Goal: Information Seeking & Learning: Check status

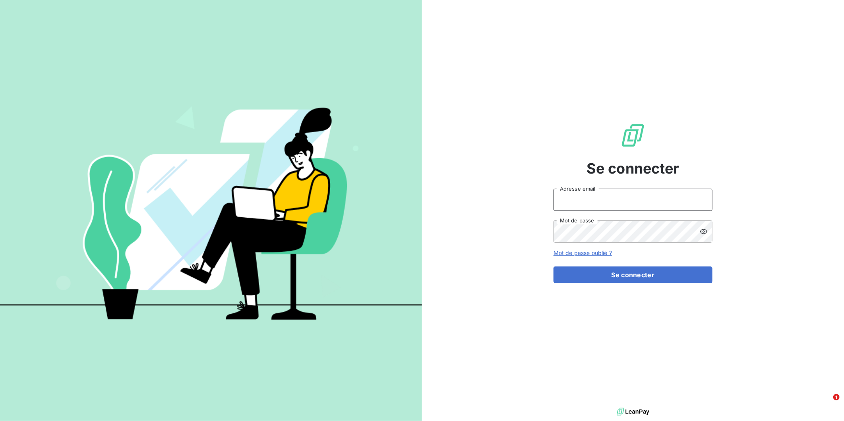
type input "amelie.matray@met.com"
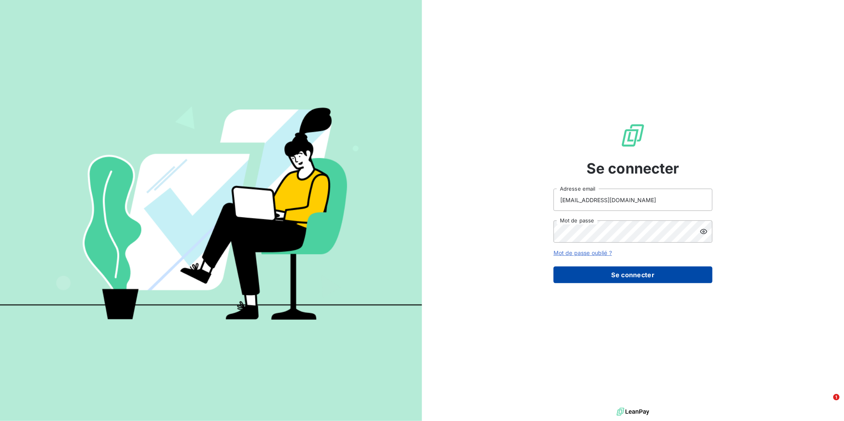
click at [630, 277] on button "Se connecter" at bounding box center [632, 275] width 159 height 17
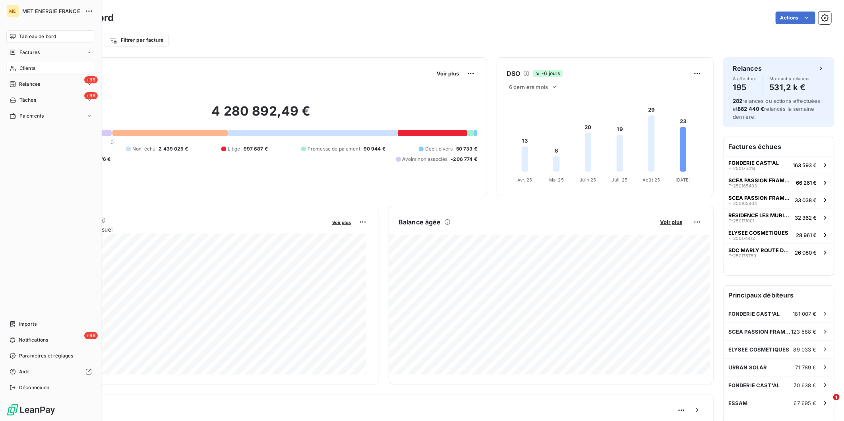
click at [26, 65] on span "Clients" at bounding box center [27, 68] width 16 height 7
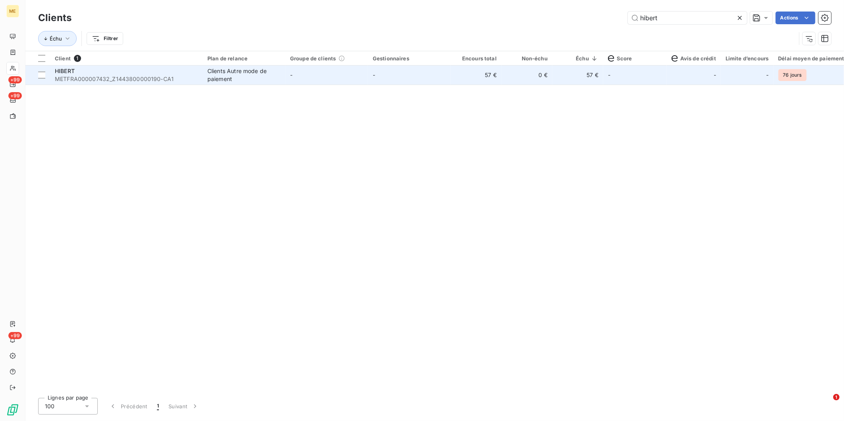
type input "hibert"
click at [379, 84] on td "-" at bounding box center [409, 75] width 83 height 19
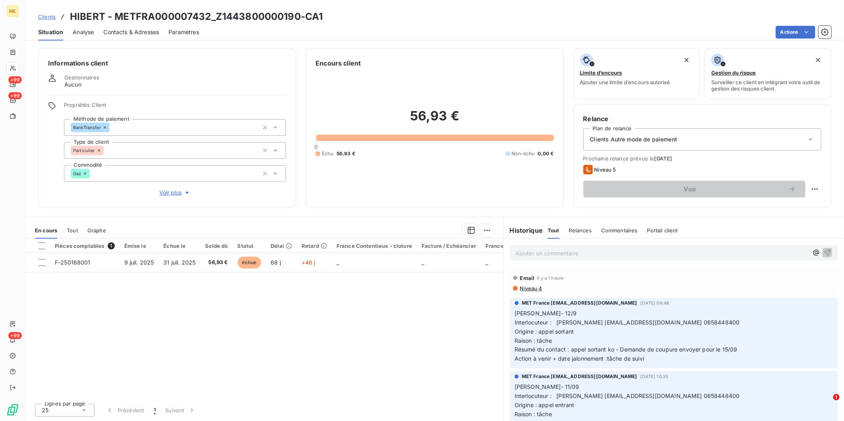
click at [605, 250] on p "Ajouter un commentaire ﻿" at bounding box center [661, 253] width 293 height 10
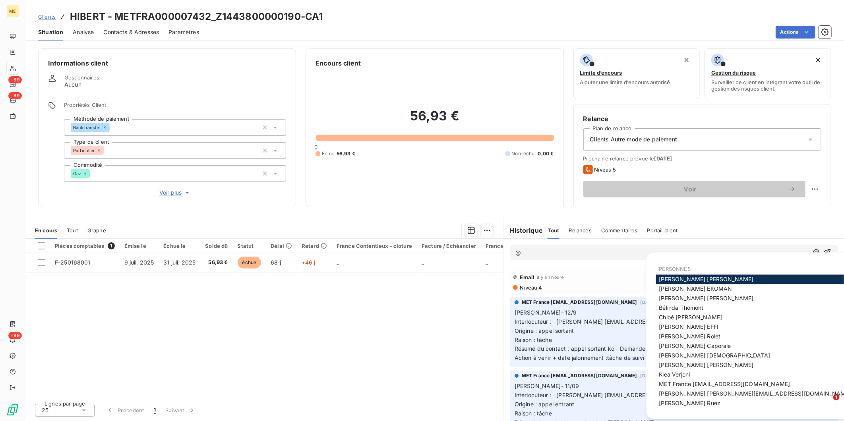
click at [721, 382] on span "MET France met-france@recouvrement.met.com" at bounding box center [724, 384] width 131 height 7
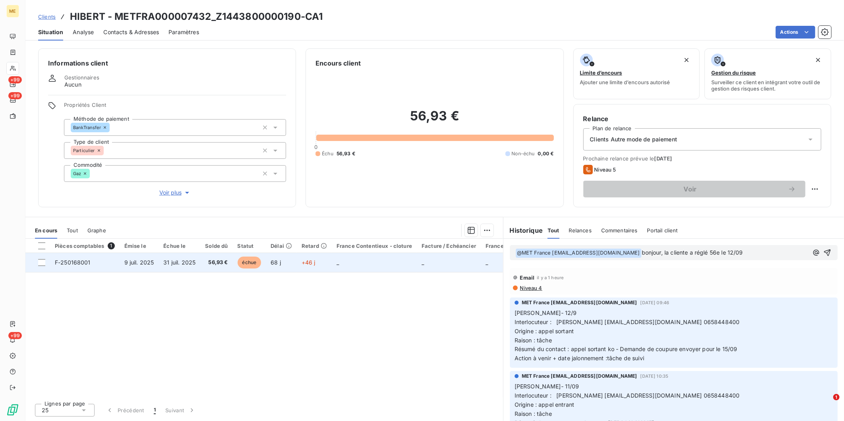
click at [178, 263] on span "31 juil. 2025" at bounding box center [179, 262] width 32 height 7
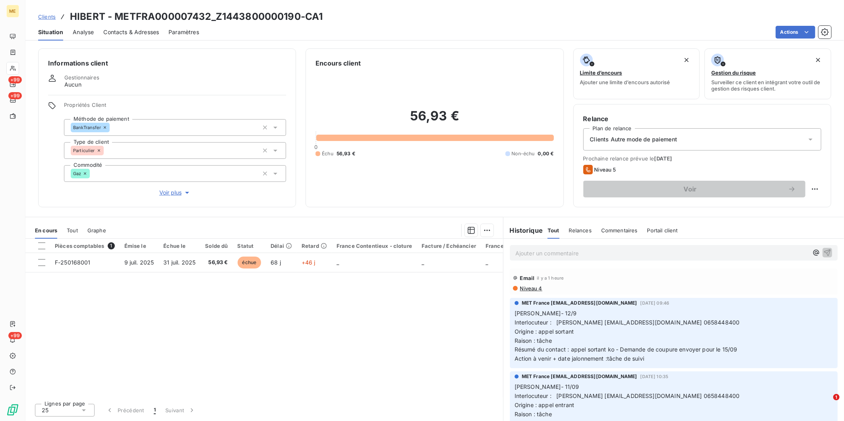
click at [458, 334] on div "Pièces comptables 1 Émise le Échue le Solde dû Statut Délai Retard France Conte…" at bounding box center [264, 318] width 478 height 159
click at [551, 252] on p "Ajouter un commentaire ﻿" at bounding box center [661, 253] width 293 height 10
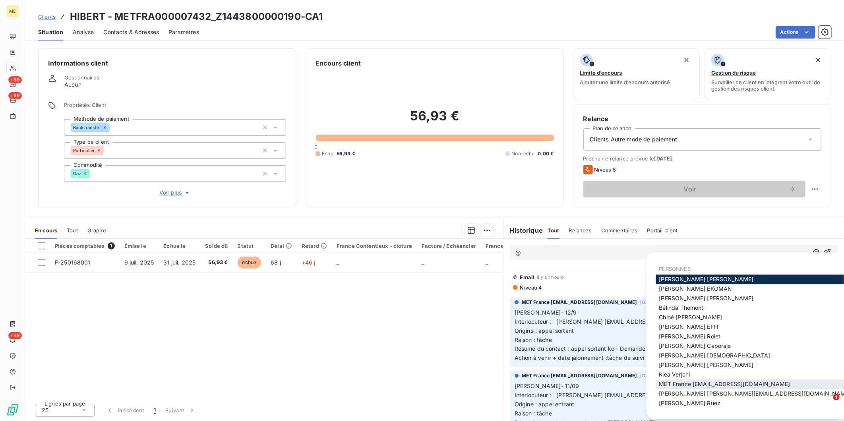
click at [686, 381] on span "MET France met-france@recouvrement.met.com" at bounding box center [724, 384] width 131 height 7
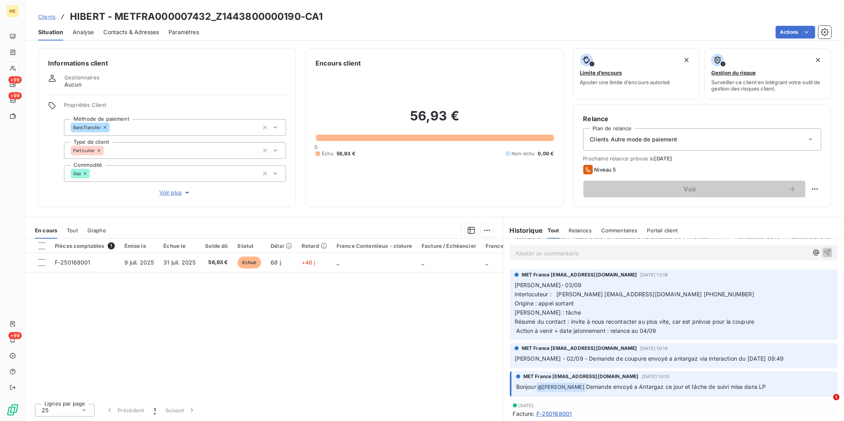
scroll to position [485, 0]
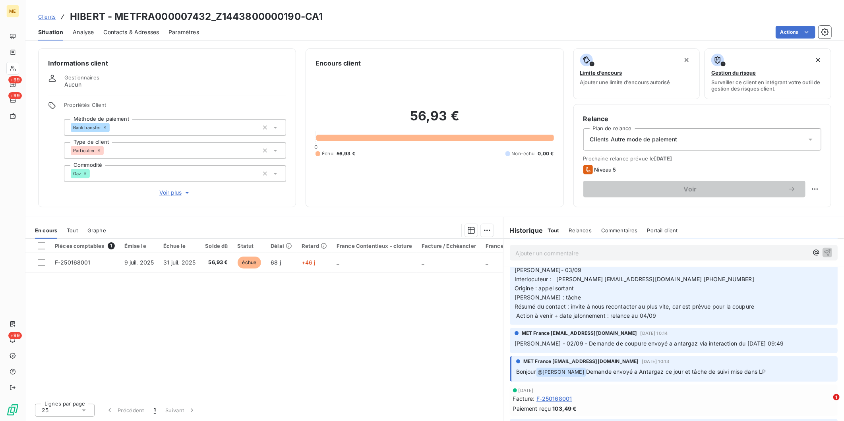
click at [53, 16] on span "Clients" at bounding box center [46, 17] width 17 height 6
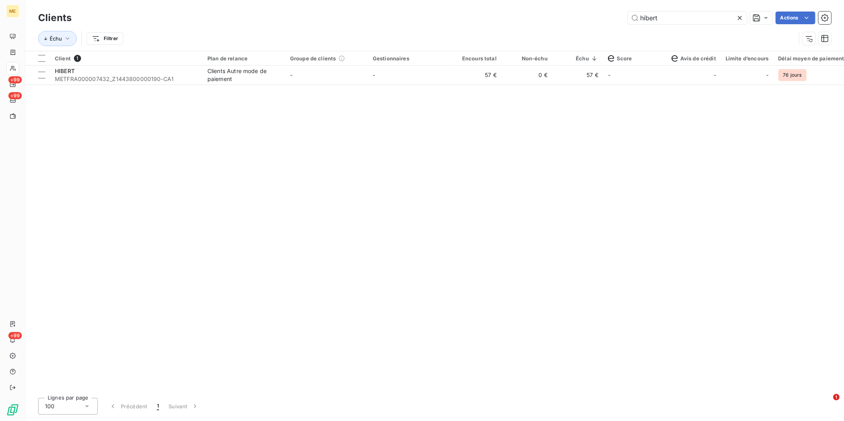
click at [742, 21] on icon at bounding box center [740, 18] width 8 height 8
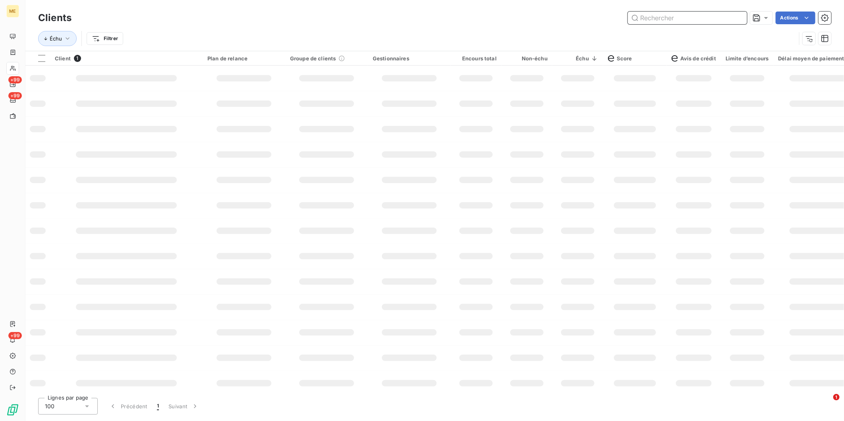
click at [739, 21] on input "text" at bounding box center [687, 18] width 119 height 13
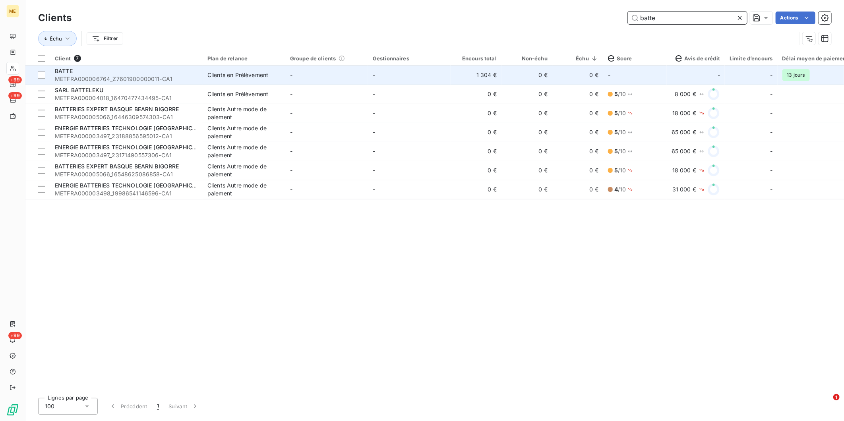
type input "batte"
click at [241, 75] on div "Clients en Prélèvement" at bounding box center [237, 75] width 61 height 8
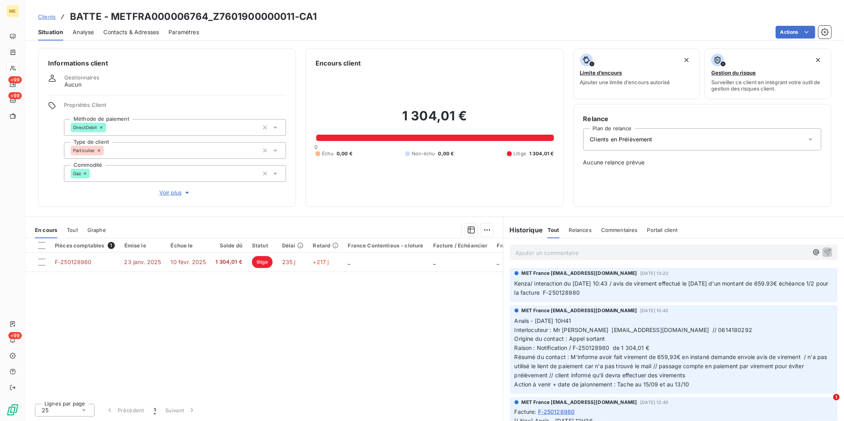
click at [51, 14] on span "Clients" at bounding box center [46, 17] width 17 height 6
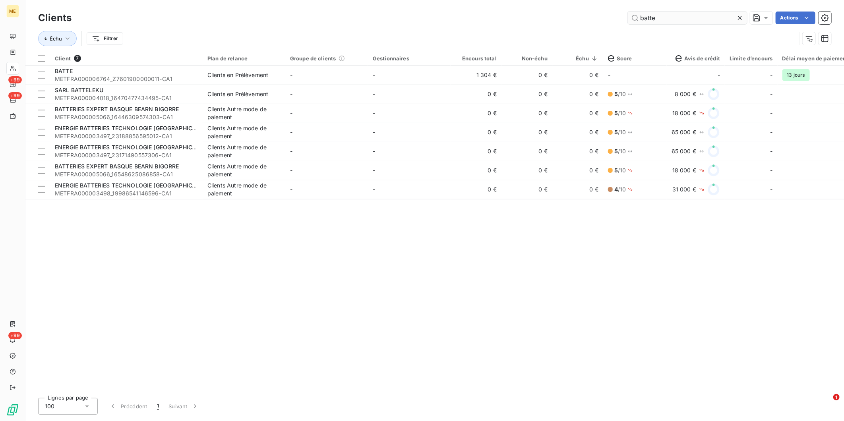
click at [736, 17] on icon at bounding box center [740, 18] width 8 height 8
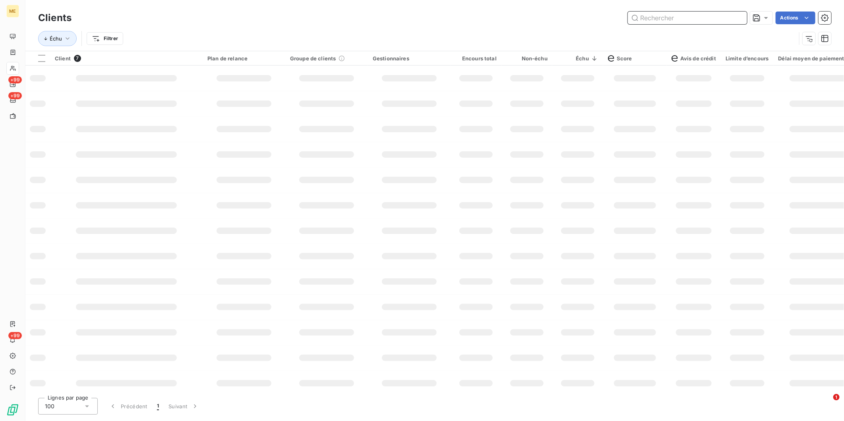
click at [725, 16] on input "text" at bounding box center [687, 18] width 119 height 13
paste input "METFRA000011009_09752677196126"
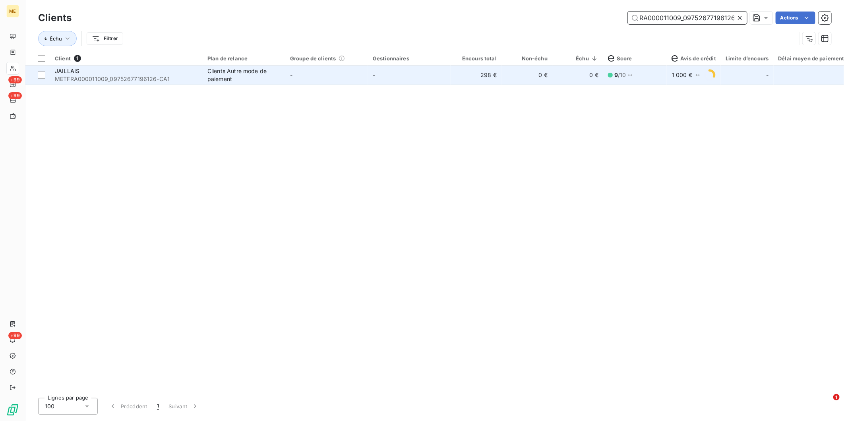
type input "METFRA000011009_09752677196126"
click at [453, 73] on td "298 €" at bounding box center [475, 75] width 51 height 19
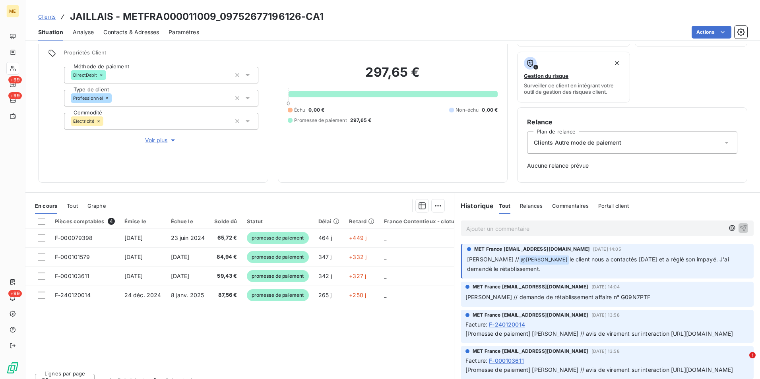
scroll to position [64, 0]
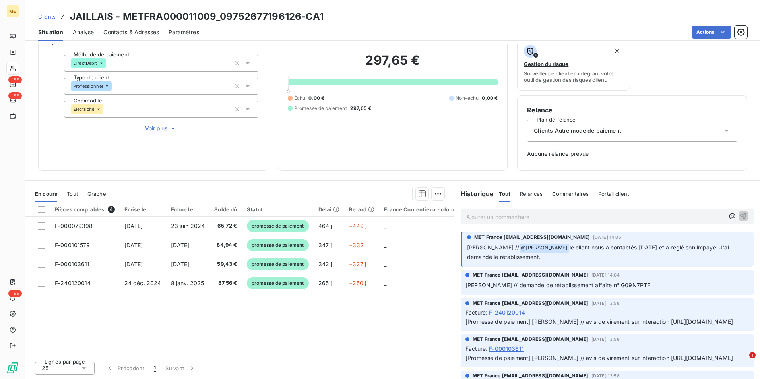
click at [49, 17] on span "Clients" at bounding box center [46, 17] width 17 height 6
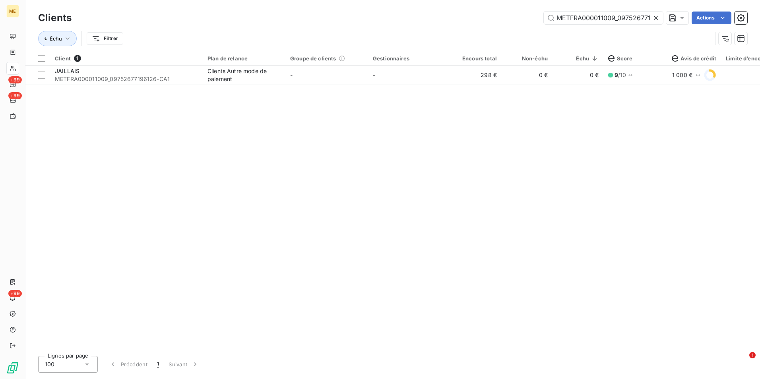
click at [657, 17] on icon at bounding box center [656, 18] width 8 height 8
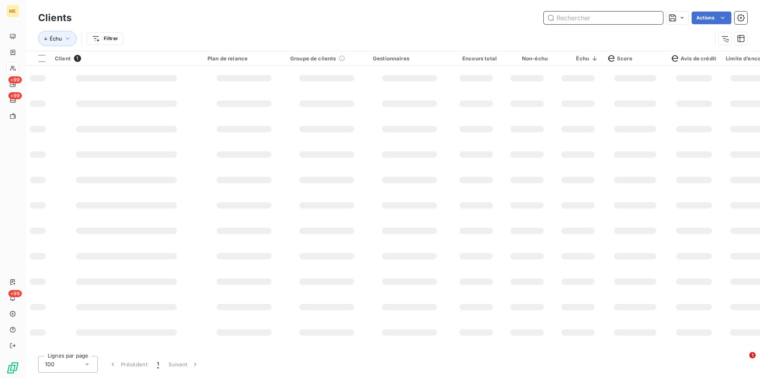
drag, startPoint x: 657, startPoint y: 17, endPoint x: 641, endPoint y: 18, distance: 16.0
click at [657, 17] on input "text" at bounding box center [602, 18] width 119 height 13
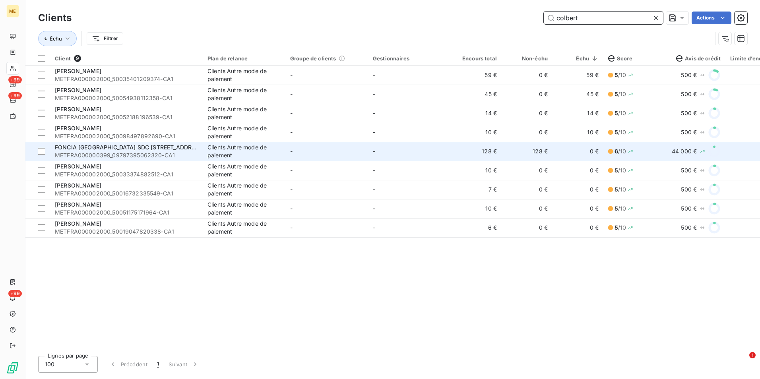
type input "colbert"
click at [395, 156] on td "-" at bounding box center [409, 151] width 83 height 19
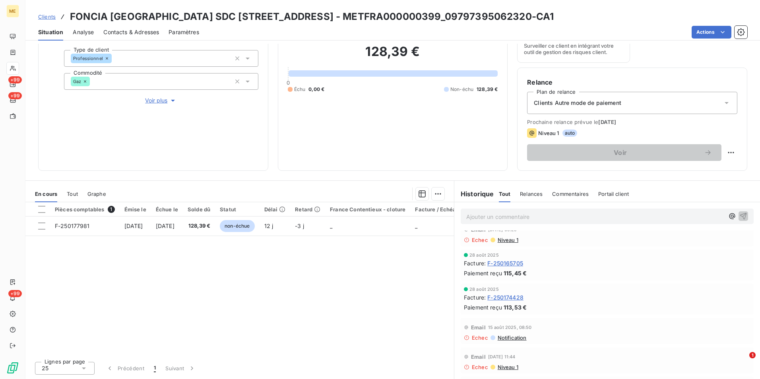
scroll to position [40, 0]
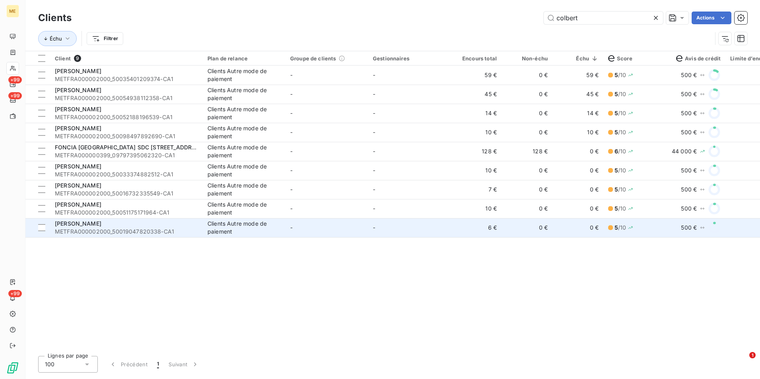
click at [234, 231] on div "Clients Autre mode de paiement" at bounding box center [243, 228] width 73 height 16
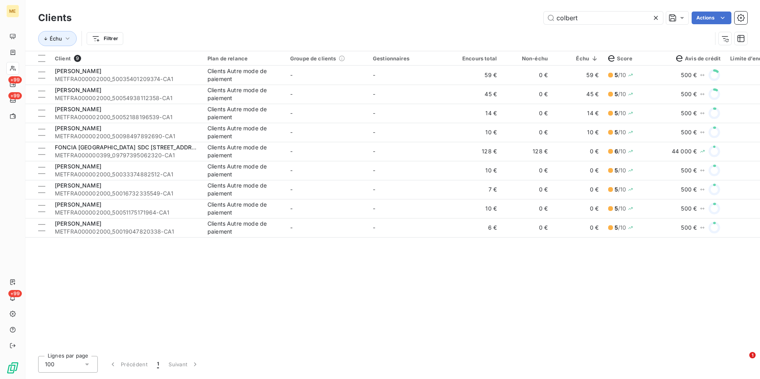
click at [652, 19] on icon at bounding box center [656, 18] width 8 height 8
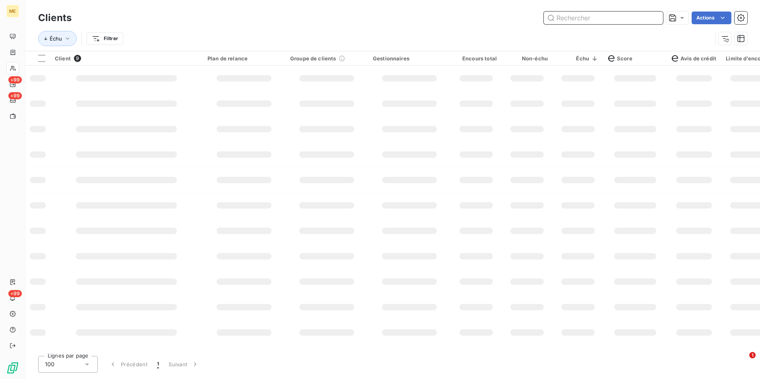
click at [652, 18] on input "text" at bounding box center [602, 18] width 119 height 13
paste input "METFRA000003000_14244283502307-CA"
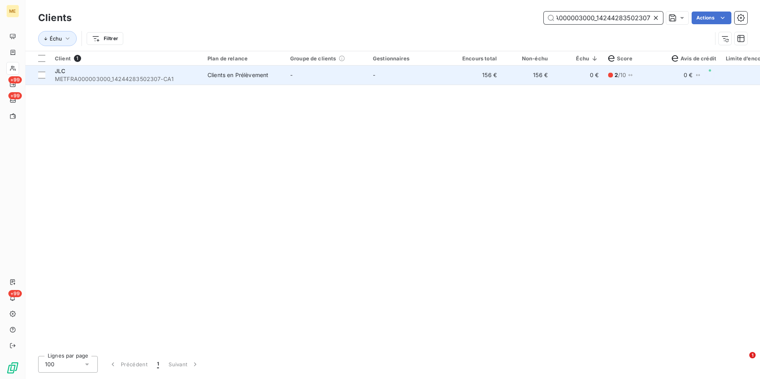
type input "METFRA000003000_14244283502307"
click at [424, 79] on td "-" at bounding box center [409, 75] width 83 height 19
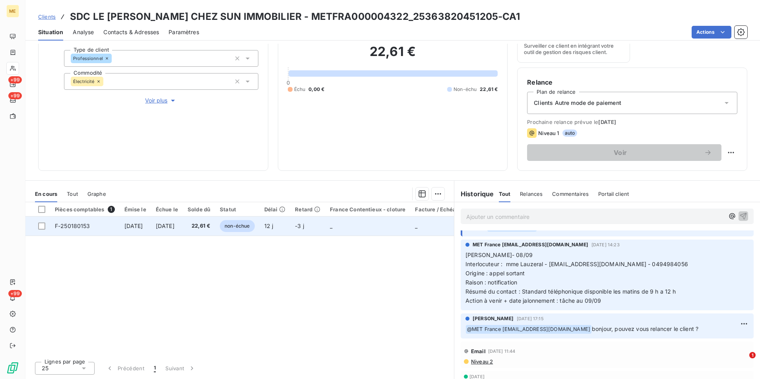
scroll to position [199, 0]
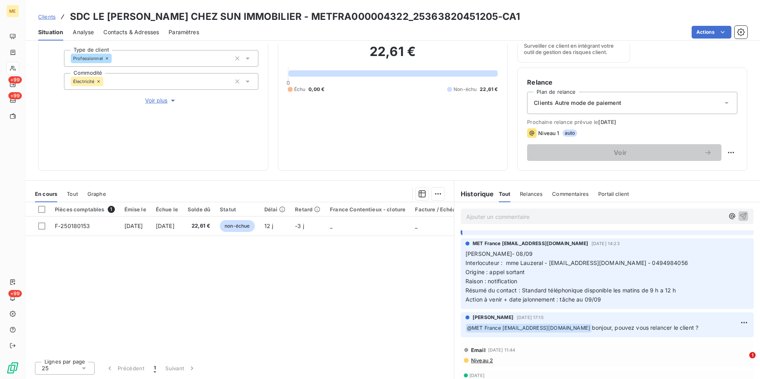
click at [44, 19] on span "Clients" at bounding box center [46, 17] width 17 height 6
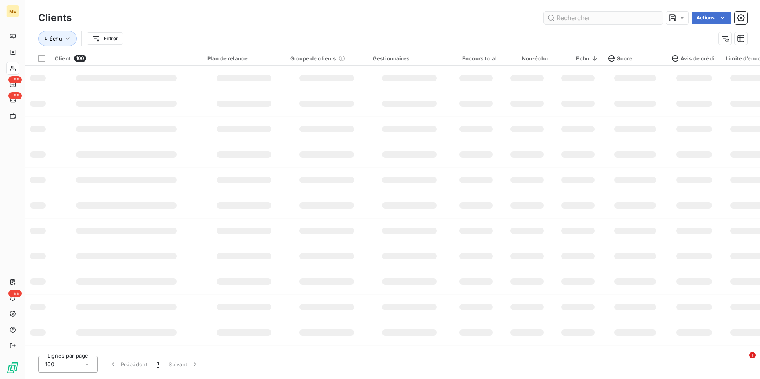
click at [648, 19] on input "text" at bounding box center [602, 18] width 119 height 13
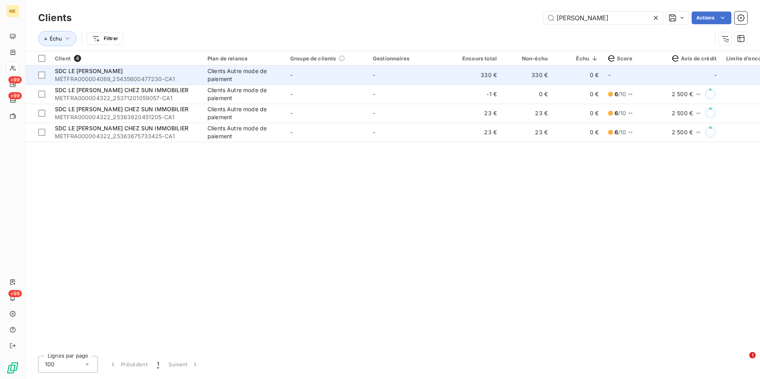
type input "jean bart"
click at [521, 79] on td "330 €" at bounding box center [526, 75] width 51 height 19
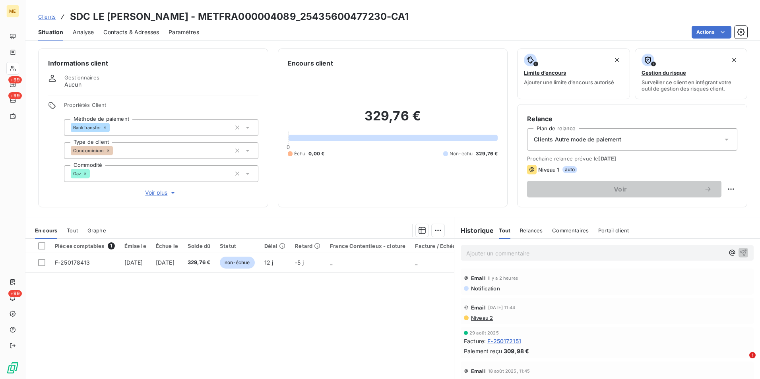
scroll to position [37, 0]
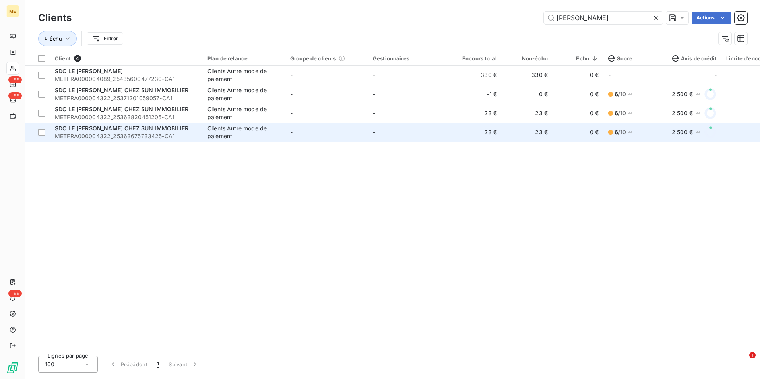
click at [263, 129] on div "Clients Autre mode de paiement" at bounding box center [243, 132] width 73 height 16
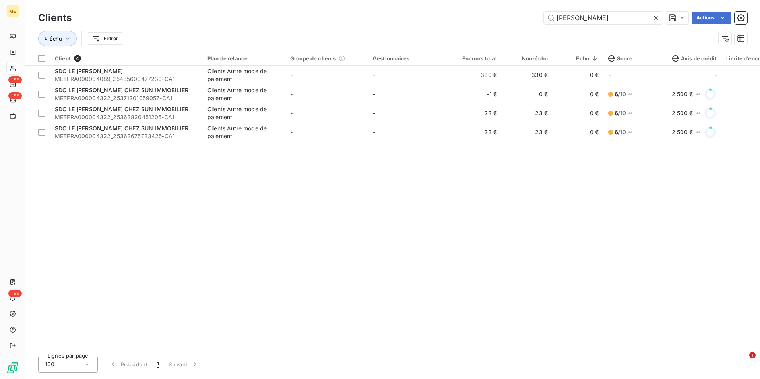
click at [655, 13] on div at bounding box center [657, 18] width 11 height 13
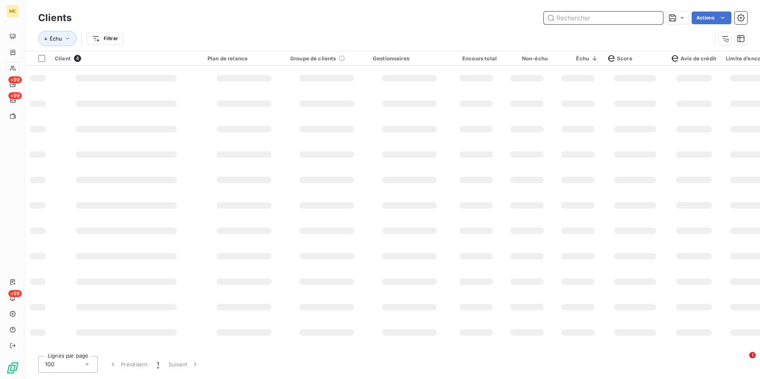
click at [650, 15] on input "text" at bounding box center [602, 18] width 119 height 13
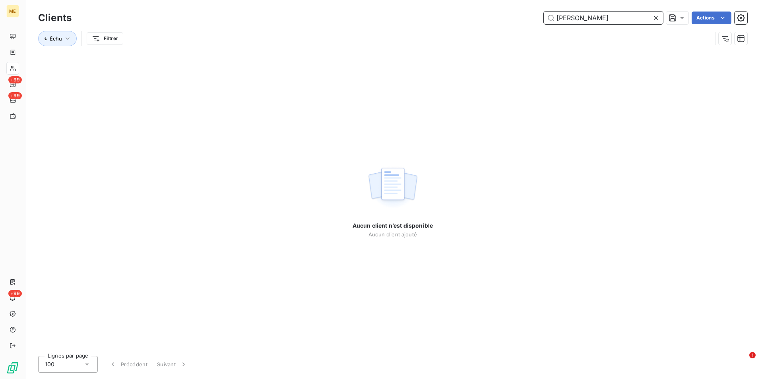
type input "ayoub"
click at [653, 18] on icon at bounding box center [656, 18] width 8 height 8
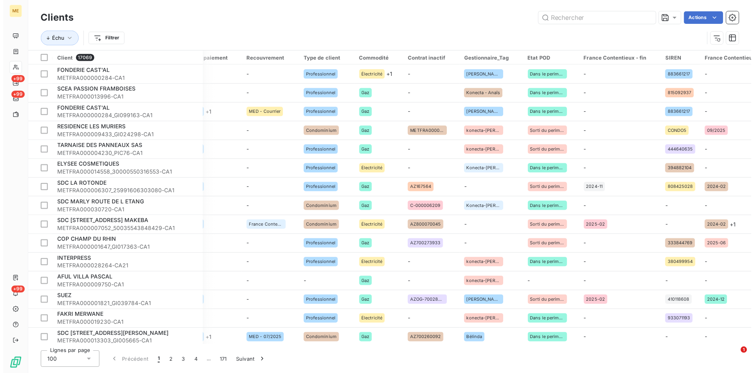
scroll to position [0, 800]
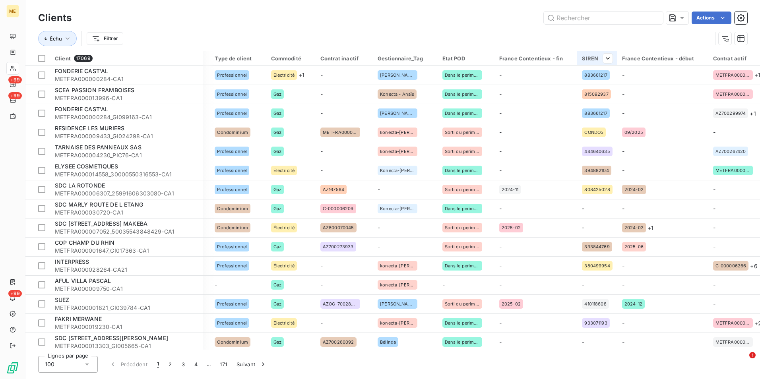
click at [596, 54] on div at bounding box center [604, 59] width 16 height 10
click at [561, 86] on div at bounding box center [542, 79] width 114 height 17
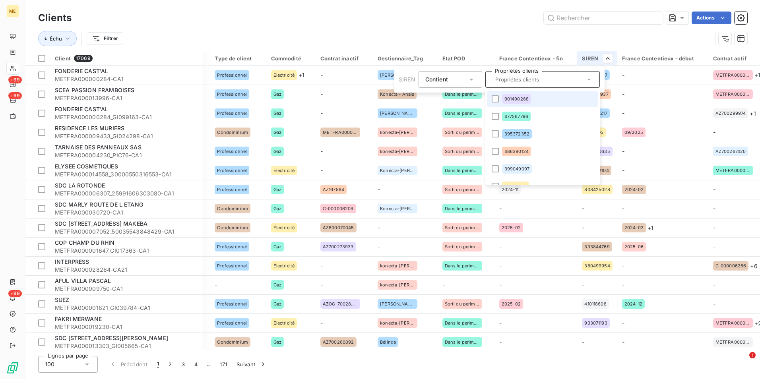
paste input "539977330"
type input "539977330"
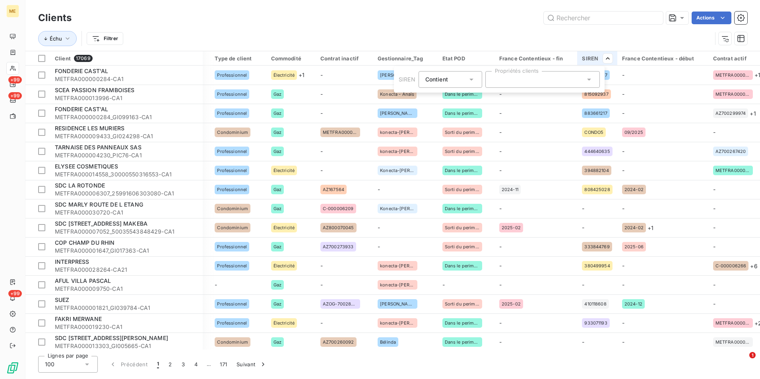
click at [484, 48] on html "ME +99 +99 +99 Clients Actions Échu Filtrer Client 17069 Plan de relance Groupe…" at bounding box center [380, 189] width 760 height 379
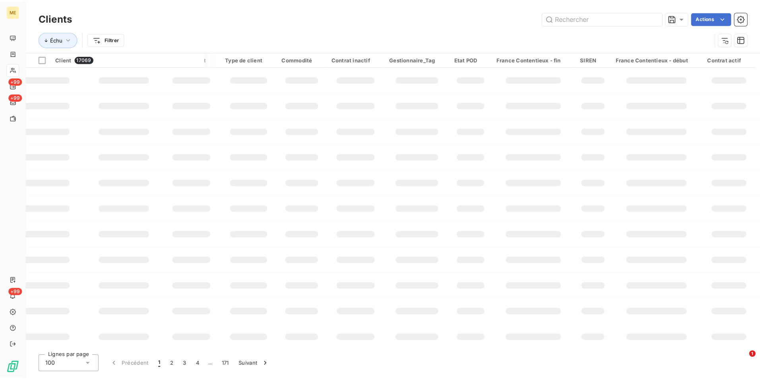
scroll to position [0, 769]
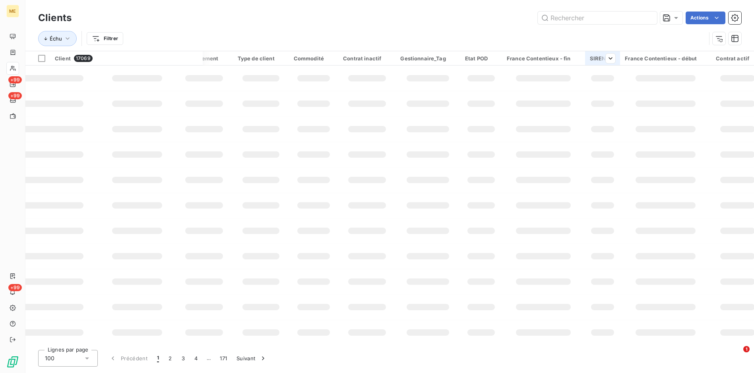
click at [590, 57] on div "SIREN" at bounding box center [603, 58] width 26 height 6
click at [601, 58] on th "SIREN" at bounding box center [602, 58] width 35 height 14
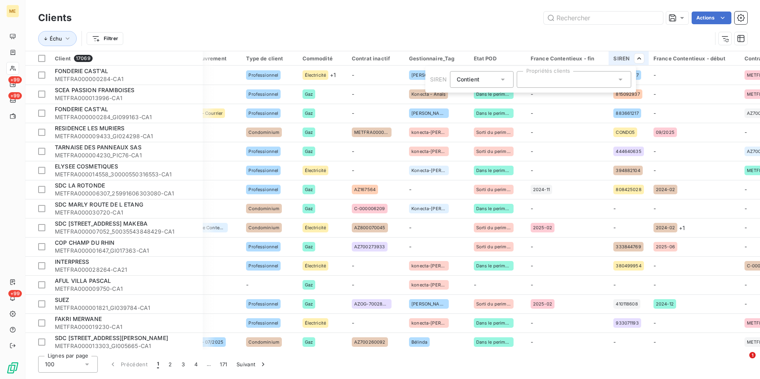
click at [581, 85] on div at bounding box center [573, 79] width 114 height 17
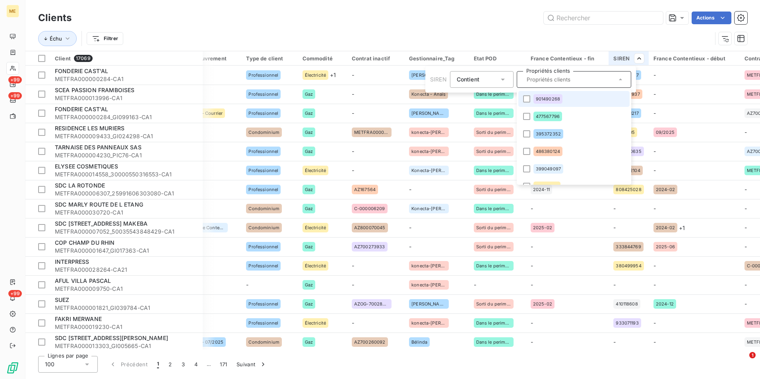
paste input "833 618 770"
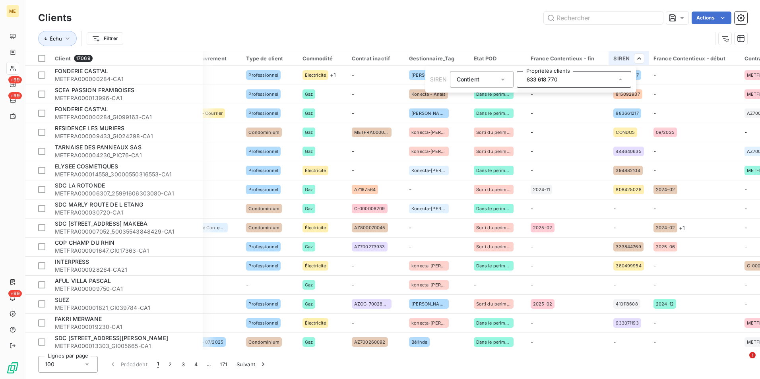
click at [537, 77] on input "833 618 770" at bounding box center [569, 79] width 93 height 7
click at [538, 77] on div "833 618 770" at bounding box center [573, 79] width 114 height 17
type input "833 618 770"
click at [545, 80] on div at bounding box center [573, 79] width 114 height 17
type input "833 618 770"
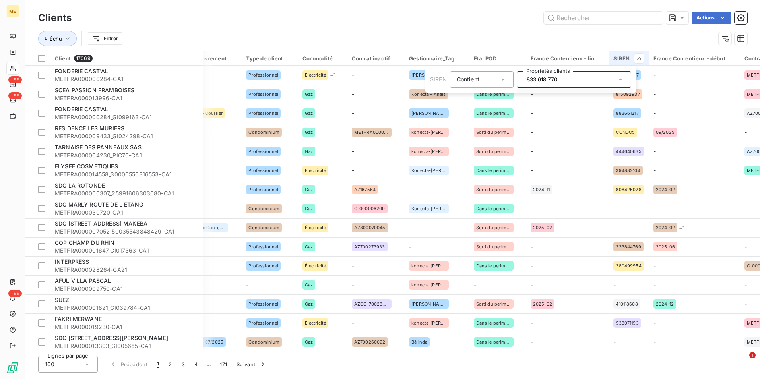
drag, startPoint x: 564, startPoint y: 80, endPoint x: 522, endPoint y: 84, distance: 41.5
click at [522, 84] on div "833 618 770" at bounding box center [573, 79] width 114 height 17
click at [323, 12] on html "ME +99 +99 +99 Clients Actions Échu Filtrer Client 17069 Plan de relance Groupe…" at bounding box center [380, 189] width 760 height 379
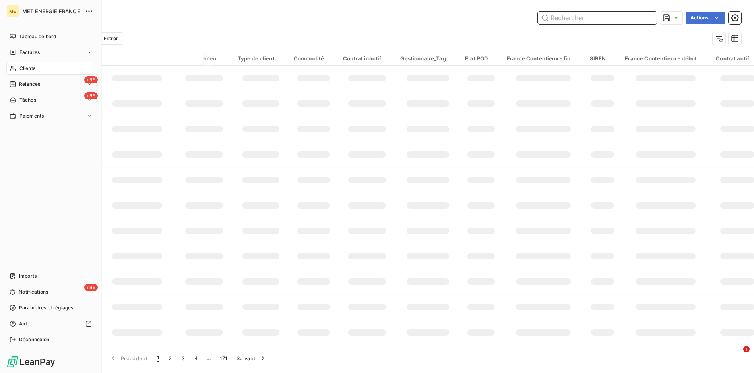
click at [579, 21] on input "text" at bounding box center [597, 18] width 119 height 13
click at [578, 17] on input "text" at bounding box center [597, 18] width 119 height 13
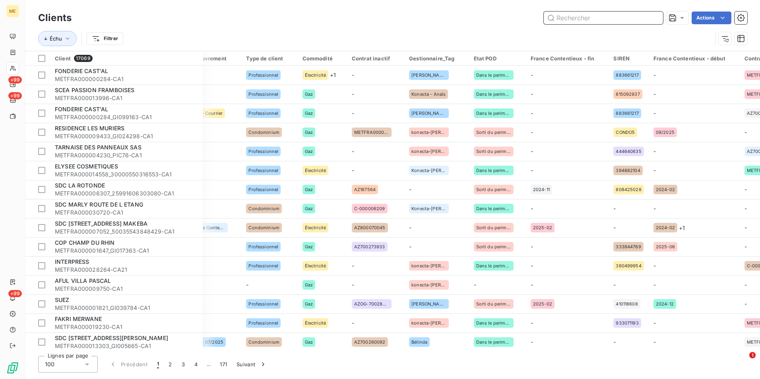
paste input "METFRA000026101-CA1"
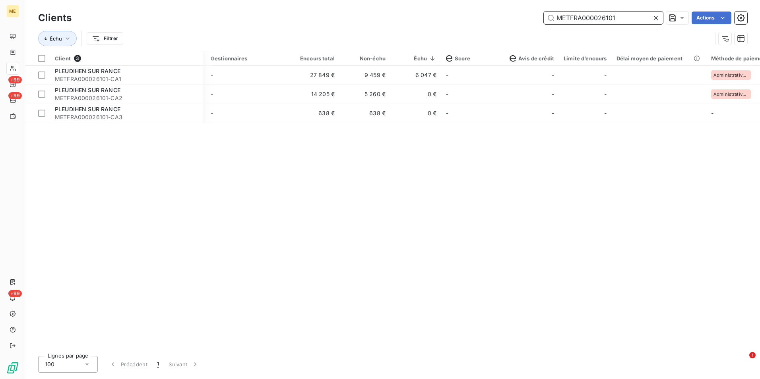
scroll to position [0, 0]
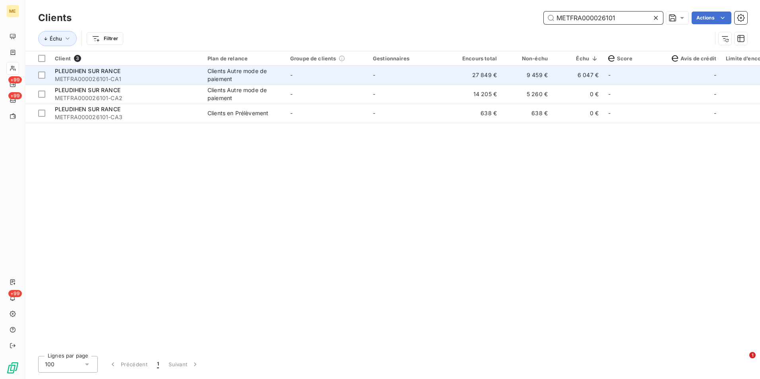
type input "METFRA000026101"
click at [354, 83] on td "-" at bounding box center [326, 75] width 83 height 19
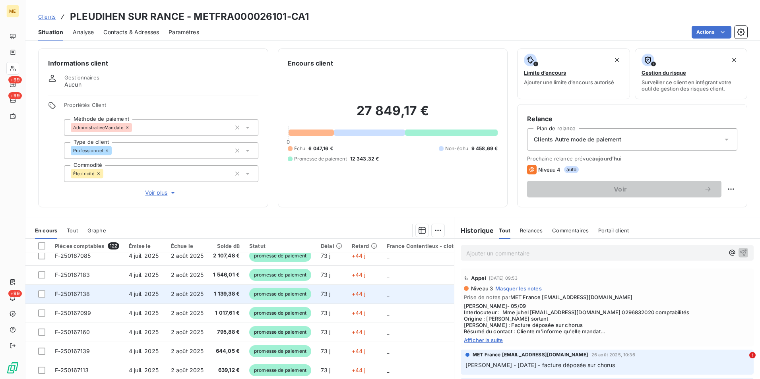
scroll to position [40, 0]
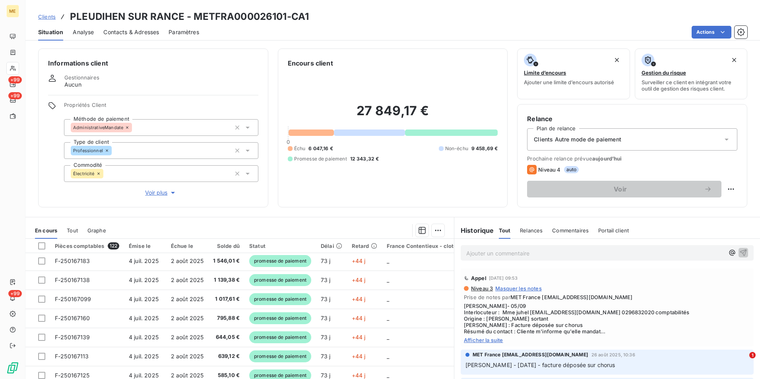
click at [497, 342] on span "Afficher la suite" at bounding box center [607, 340] width 286 height 6
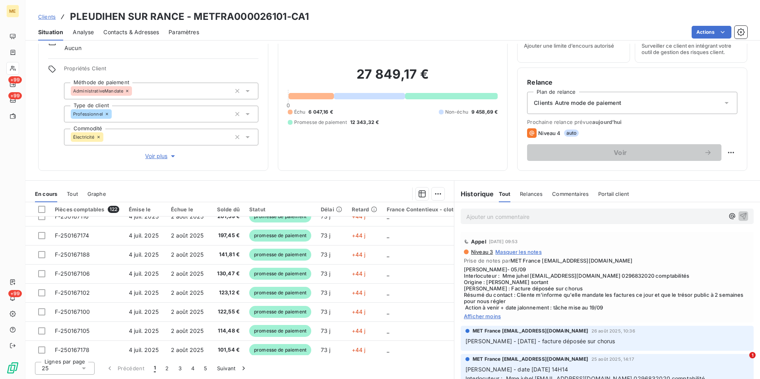
scroll to position [342, 0]
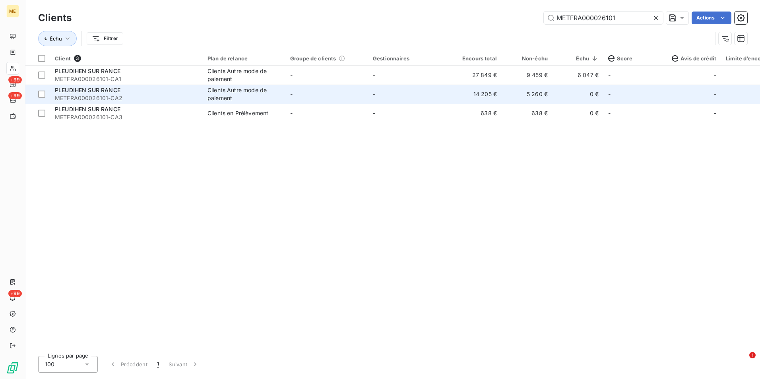
click at [454, 95] on td "14 205 €" at bounding box center [475, 94] width 51 height 19
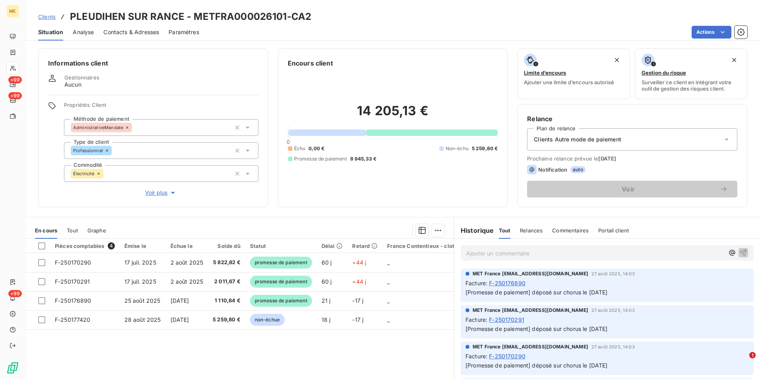
scroll to position [37, 0]
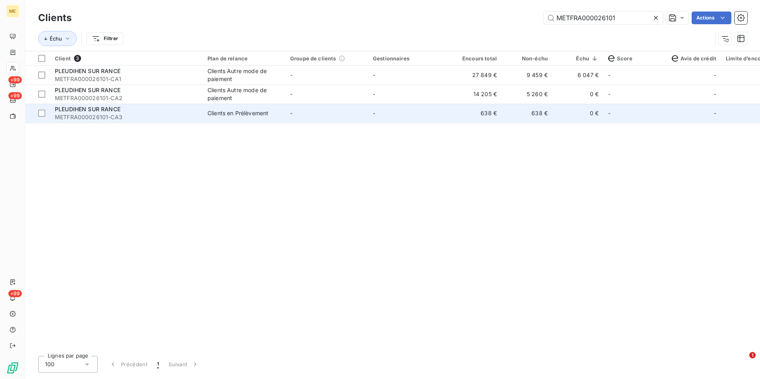
click at [151, 119] on span "METFRA000026101-CA3" at bounding box center [126, 117] width 143 height 8
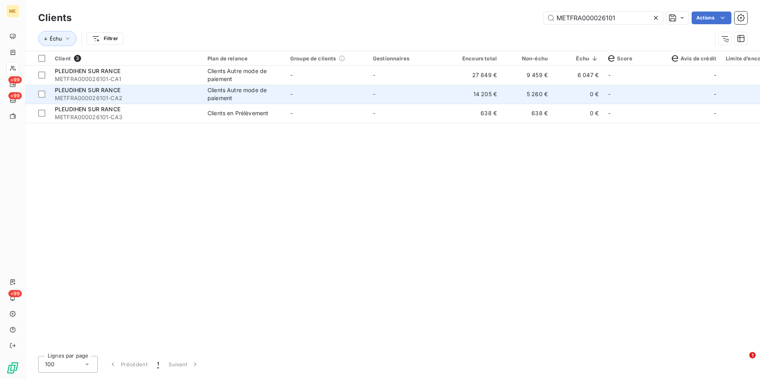
click at [279, 97] on div "Clients Autre mode de paiement" at bounding box center [243, 94] width 73 height 16
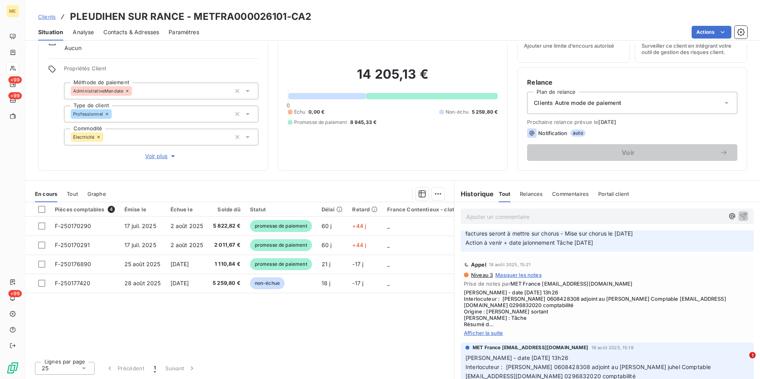
scroll to position [318, 0]
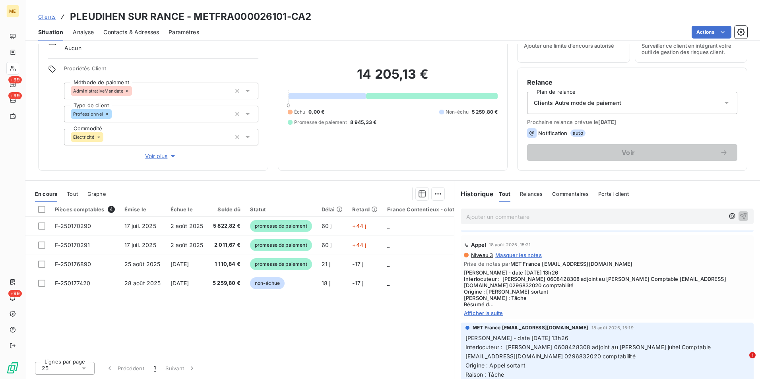
click at [476, 309] on div "Niveau 3 Masquer les notes Prise de notes par MET France met-france@recouvremen…" at bounding box center [607, 284] width 286 height 64
click at [491, 313] on span "Afficher la suite" at bounding box center [607, 313] width 286 height 6
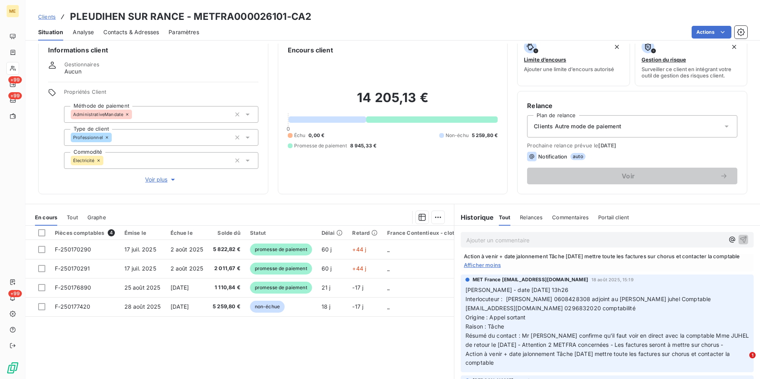
scroll to position [0, 0]
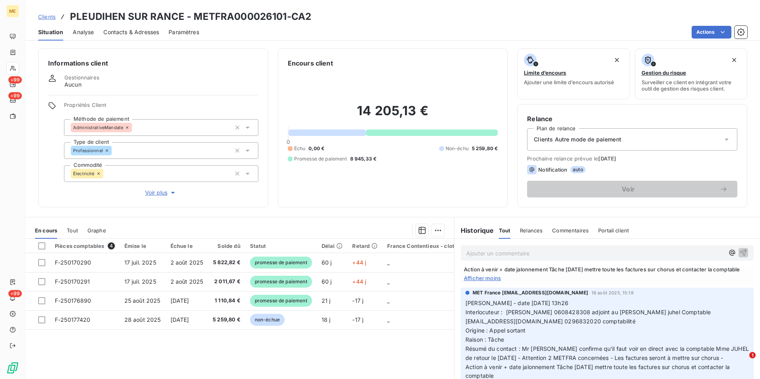
click at [44, 15] on span "Clients" at bounding box center [46, 17] width 17 height 6
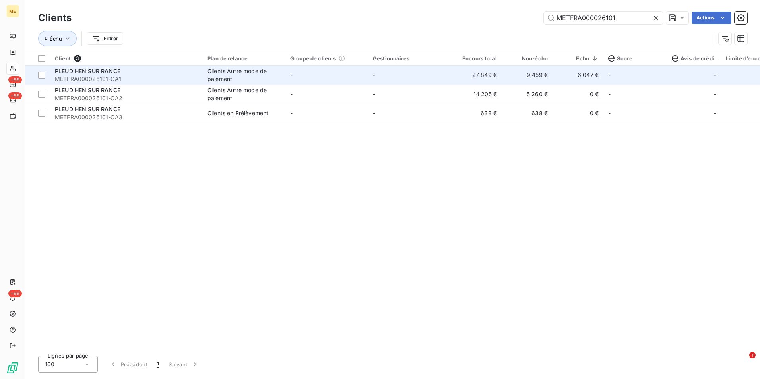
click at [152, 79] on span "METFRA000026101-CA1" at bounding box center [126, 79] width 143 height 8
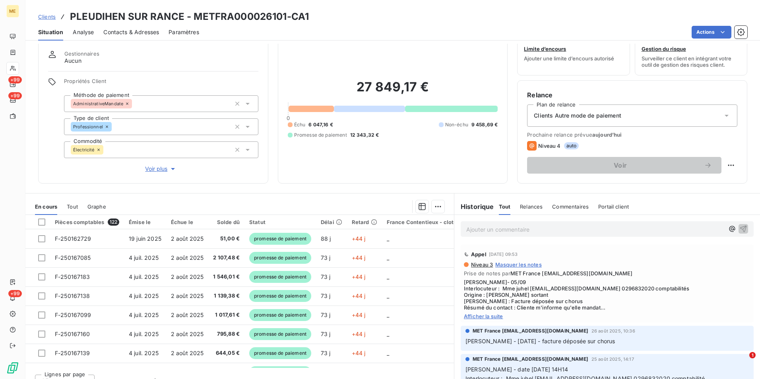
scroll to position [37, 0]
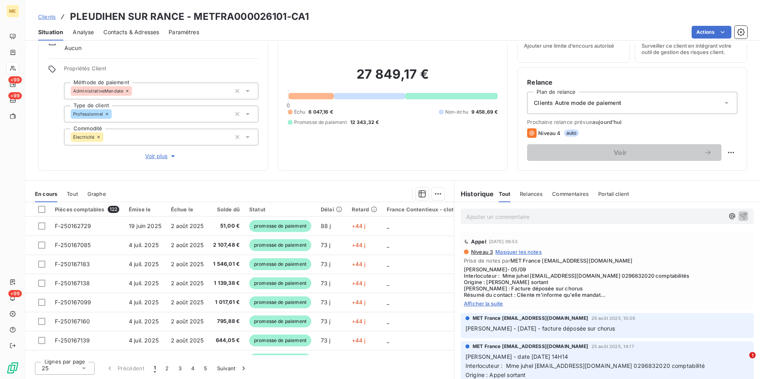
click at [480, 303] on span "Afficher la suite" at bounding box center [607, 303] width 286 height 6
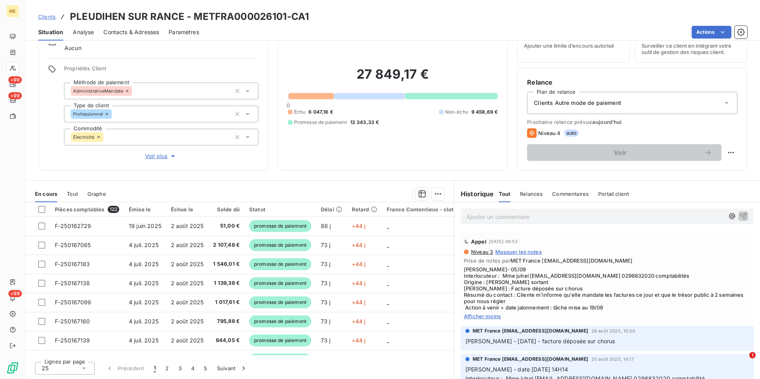
scroll to position [0, 0]
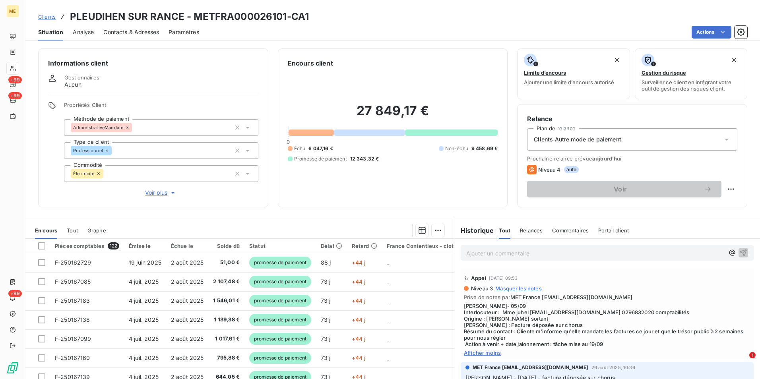
drag, startPoint x: 386, startPoint y: 55, endPoint x: 387, endPoint y: 59, distance: 4.4
click at [387, 59] on div "Encours client 27 849,17 € 0 Échu 6 047,16 € Non-échu 9 458,69 € Promesse de pa…" at bounding box center [393, 127] width 230 height 159
click at [47, 16] on span "Clients" at bounding box center [46, 17] width 17 height 6
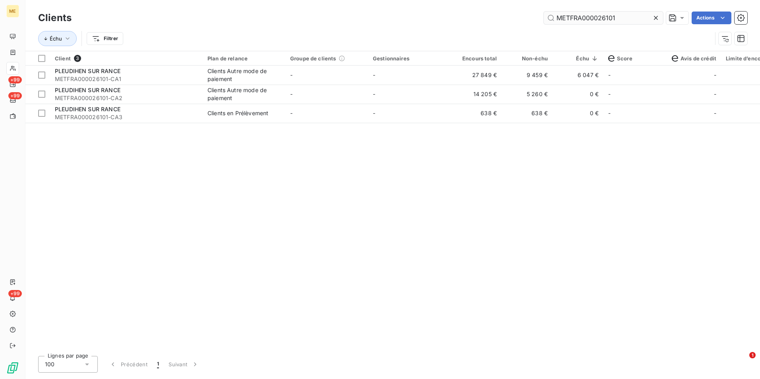
click at [652, 17] on icon at bounding box center [656, 18] width 8 height 8
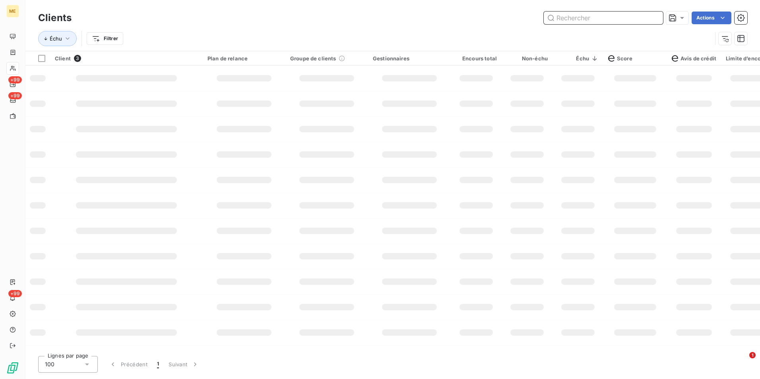
click at [652, 17] on input "text" at bounding box center [602, 18] width 119 height 13
paste input "METFRA000005517_GI110844"
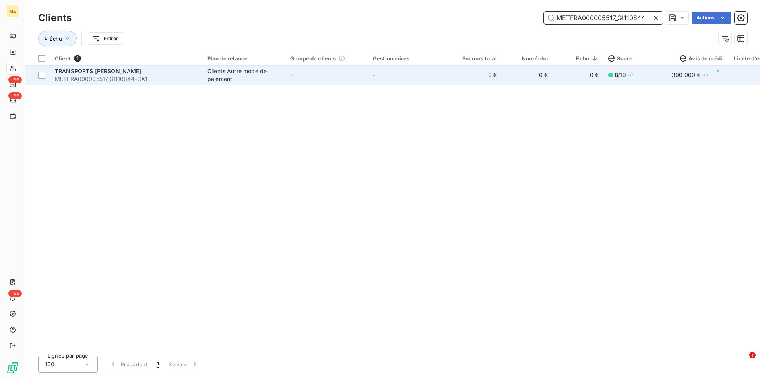
type input "METFRA000005517_GI110844"
click at [309, 71] on td "-" at bounding box center [326, 75] width 83 height 19
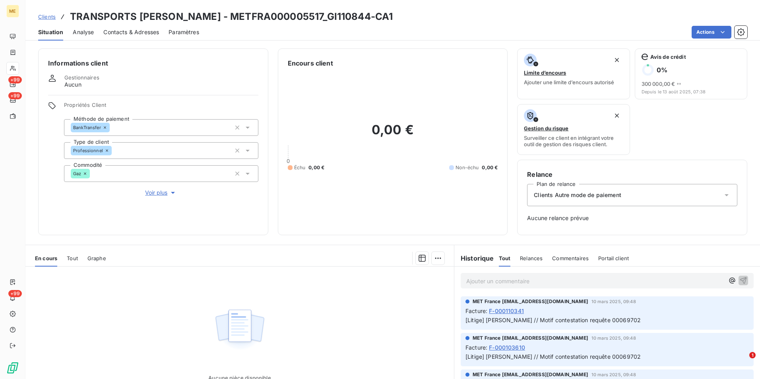
click at [42, 15] on span "Clients" at bounding box center [46, 17] width 17 height 6
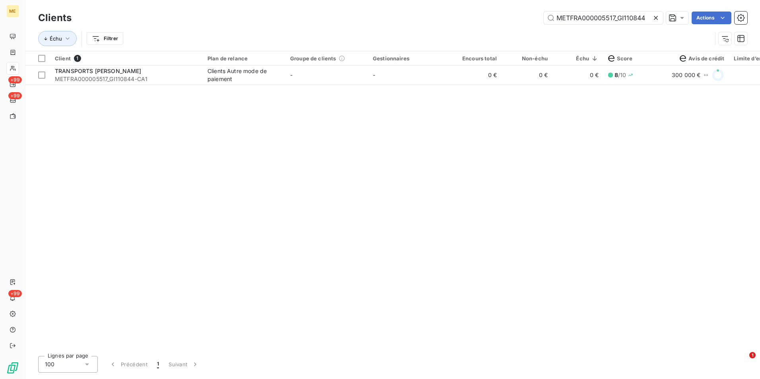
click at [652, 15] on icon at bounding box center [656, 18] width 8 height 8
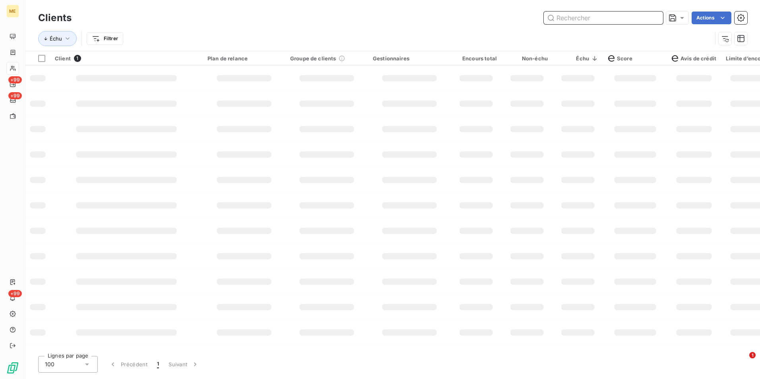
click at [637, 17] on input "text" at bounding box center [602, 18] width 119 height 13
paste input "METFRA000005517_GI100814"
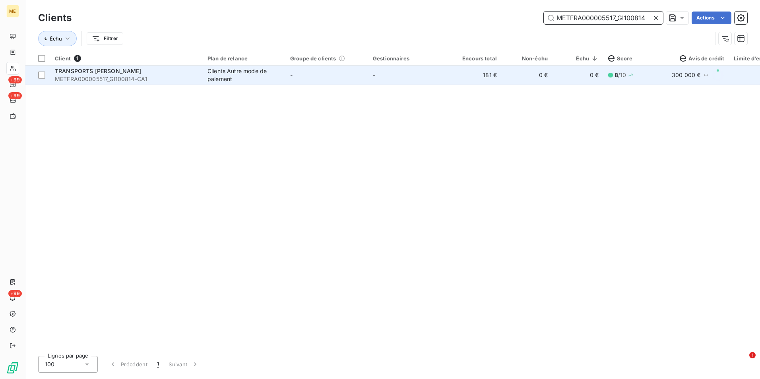
type input "METFRA000005517_GI100814"
click at [254, 81] on div "Clients Autre mode de paiement" at bounding box center [243, 75] width 73 height 16
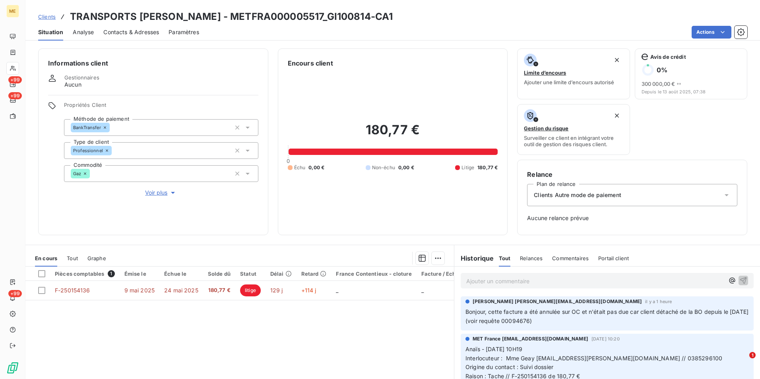
scroll to position [40, 0]
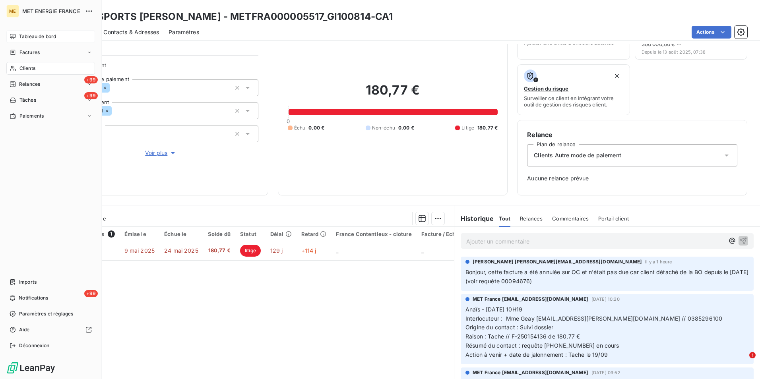
click at [41, 37] on span "Tableau de bord" at bounding box center [37, 36] width 37 height 7
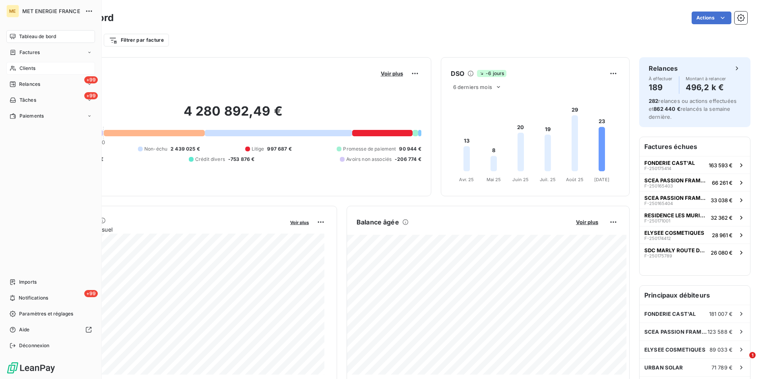
click at [30, 68] on span "Clients" at bounding box center [27, 68] width 16 height 7
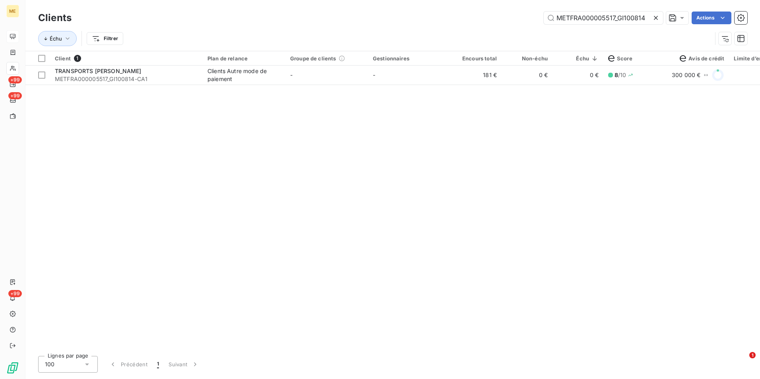
click at [654, 18] on icon at bounding box center [656, 18] width 8 height 8
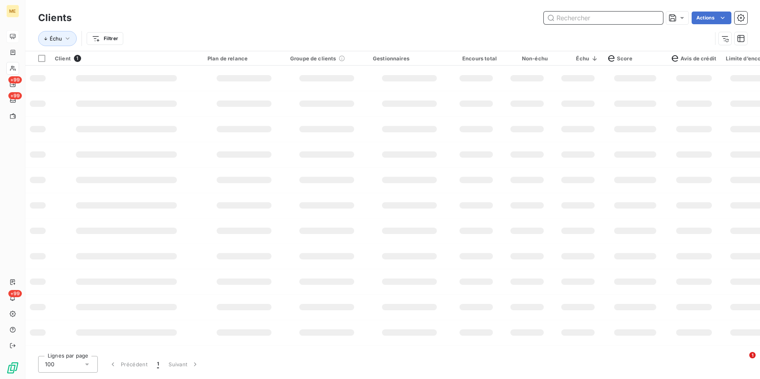
click at [654, 17] on input "text" at bounding box center [602, 18] width 119 height 13
paste input "METFRA000004084_06473661345151-CA1"
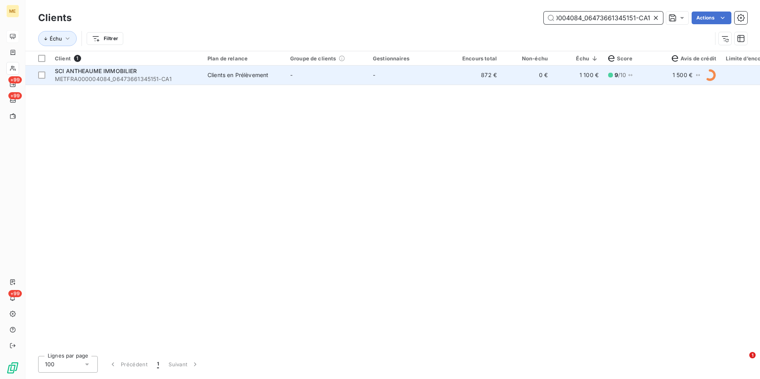
type input "METFRA000004084_06473661345151-CA1"
click at [454, 81] on td "872 €" at bounding box center [475, 75] width 51 height 19
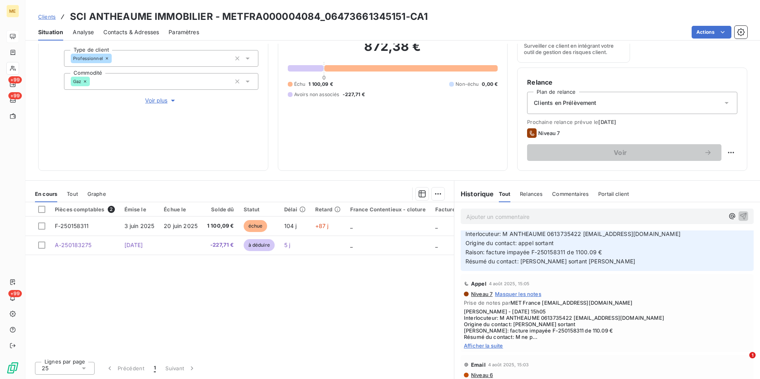
scroll to position [119, 0]
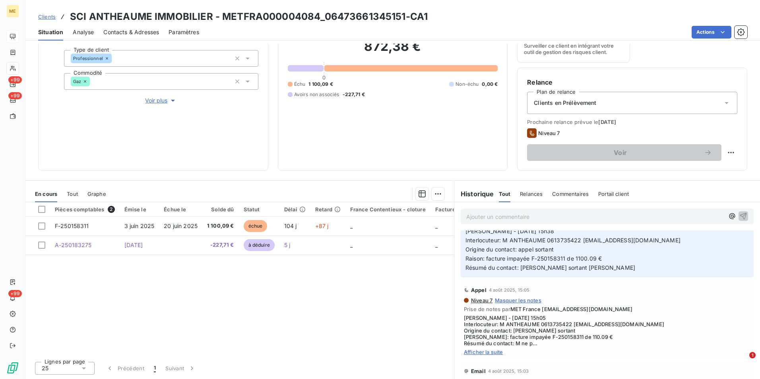
click at [491, 351] on span "Afficher la suite" at bounding box center [607, 352] width 286 height 6
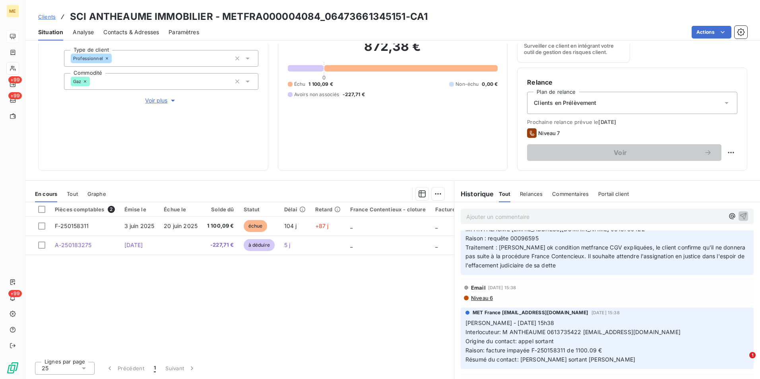
scroll to position [40, 0]
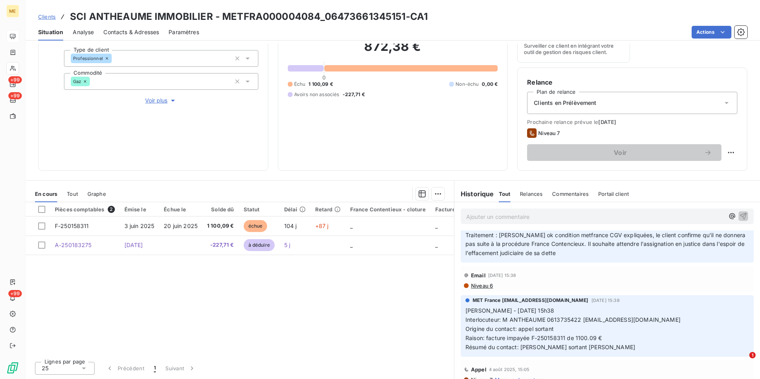
click at [42, 18] on span "Clients" at bounding box center [46, 17] width 17 height 6
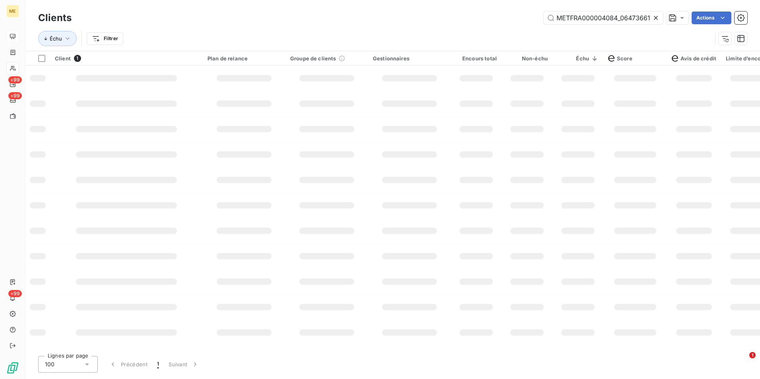
scroll to position [0, 36]
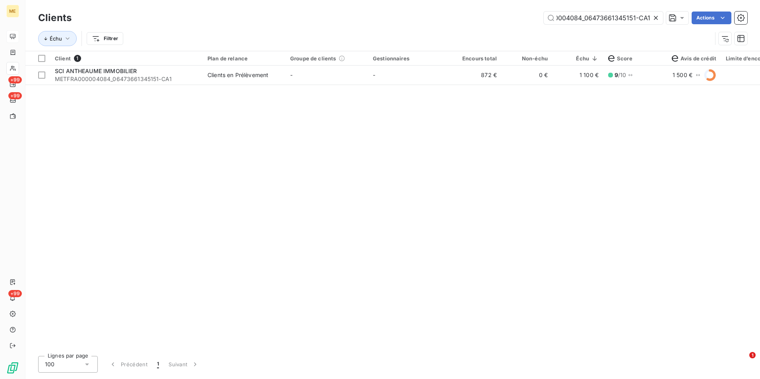
click at [657, 15] on icon at bounding box center [656, 18] width 8 height 8
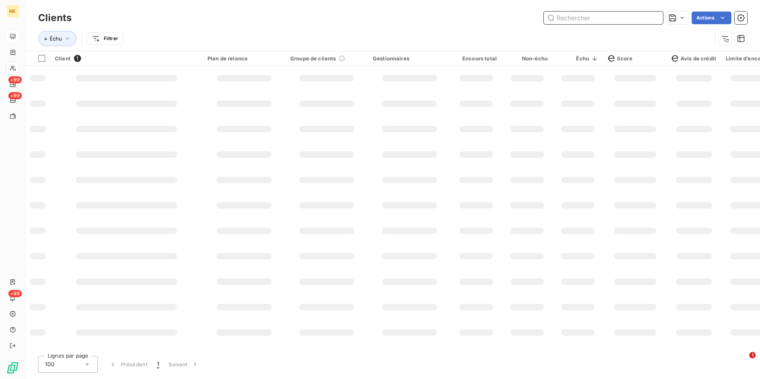
click at [657, 15] on input "text" at bounding box center [602, 18] width 119 height 13
paste input "METFRA000003178_12159044861834-CA1"
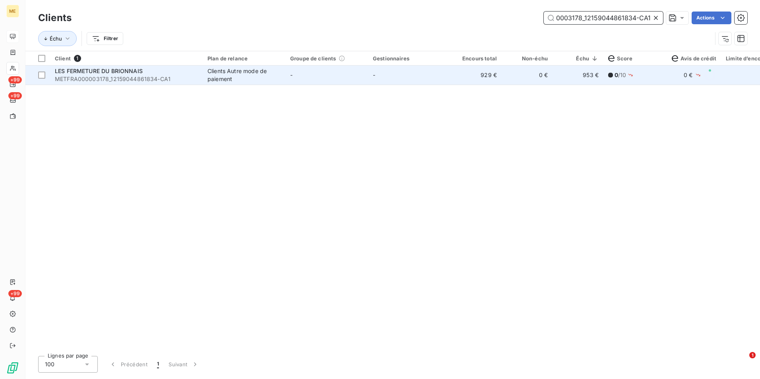
type input "METFRA000003178_12159044861834-CA1"
click at [472, 73] on td "929 €" at bounding box center [475, 75] width 51 height 19
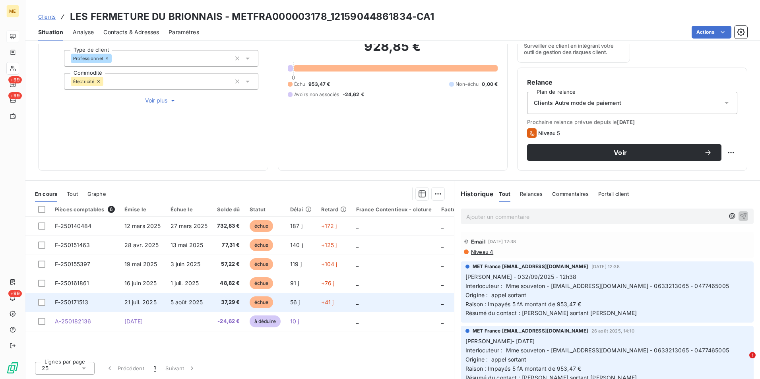
click at [183, 297] on td "5 août 2025" at bounding box center [189, 302] width 47 height 19
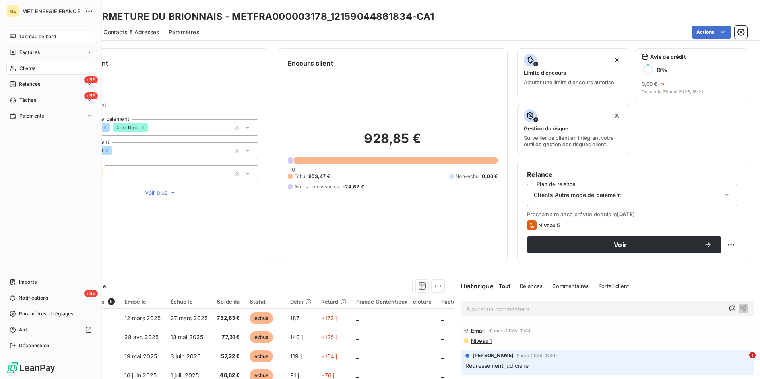
click at [49, 34] on span "Tableau de bord" at bounding box center [37, 36] width 37 height 7
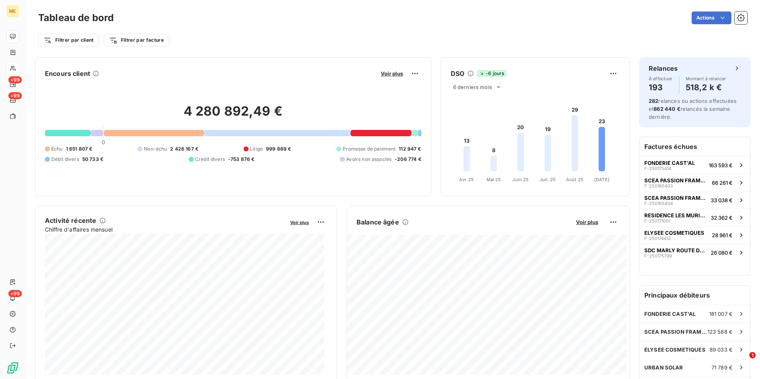
click at [145, 136] on div at bounding box center [154, 133] width 100 height 6
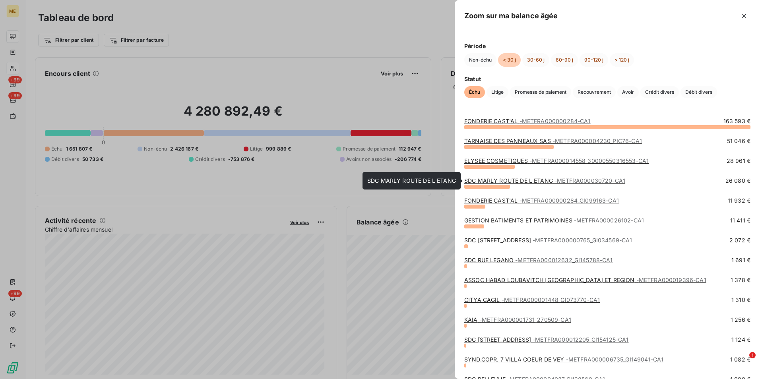
click at [567, 179] on span "- METFRA000030720-CA1" at bounding box center [589, 180] width 71 height 7
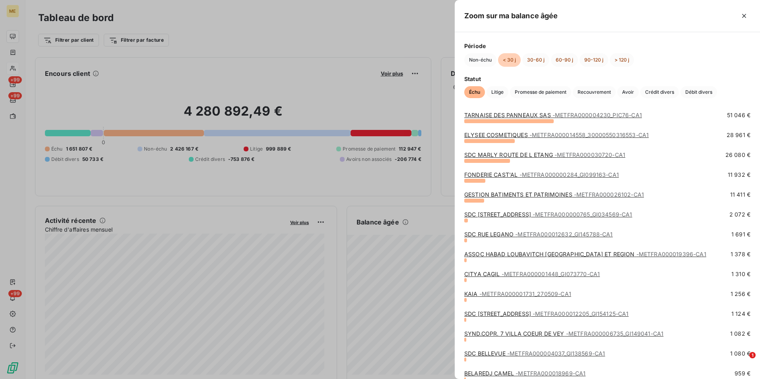
scroll to position [40, 0]
